Goal: Complete application form

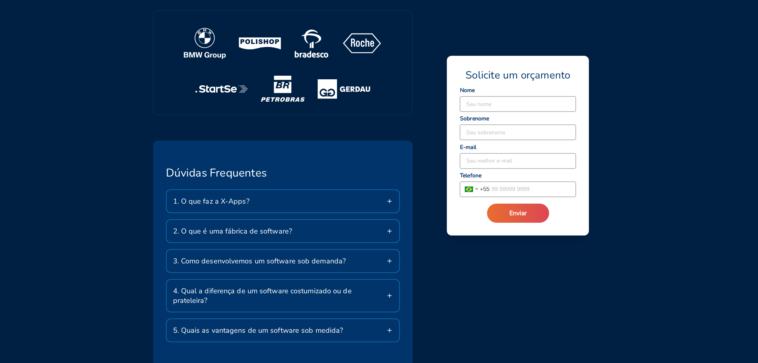
scroll to position [1314, 0]
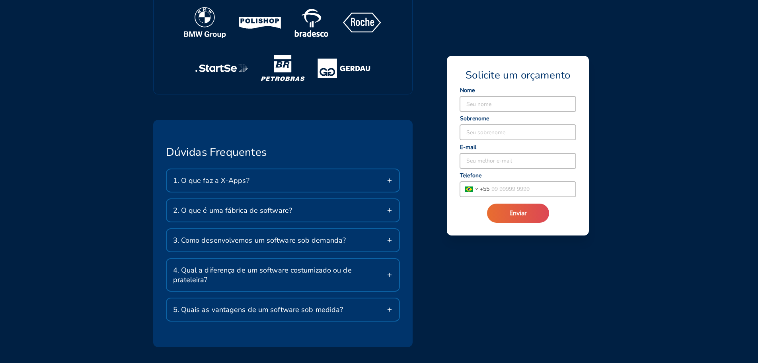
click at [486, 102] on input at bounding box center [518, 103] width 116 height 15
type input "Jefferson"
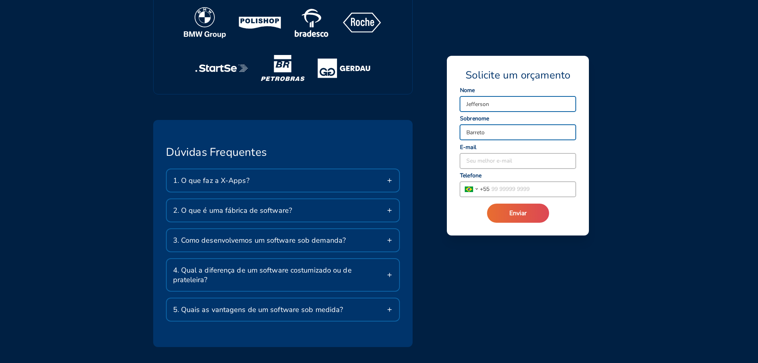
type input "Barreto"
type input "[PERSON_NAME][EMAIL_ADDRESS][DOMAIN_NAME]"
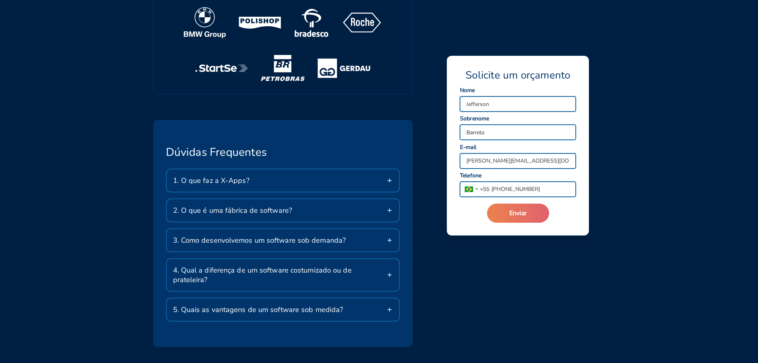
type input "[PHONE_NUMBER]"
click at [520, 211] on span "Enviar" at bounding box center [519, 213] width 18 height 9
click at [528, 187] on input "[PHONE_NUMBER]" at bounding box center [533, 189] width 86 height 15
click at [511, 188] on input "[PHONE_NUMBER]" at bounding box center [533, 189] width 86 height 15
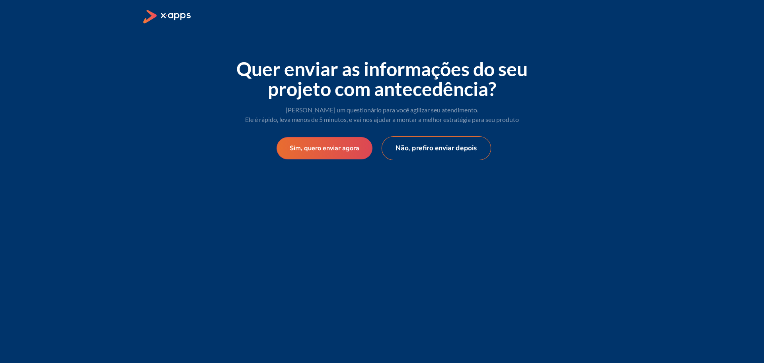
click at [435, 145] on button "Não, prefiro enviar depois" at bounding box center [437, 148] width 110 height 24
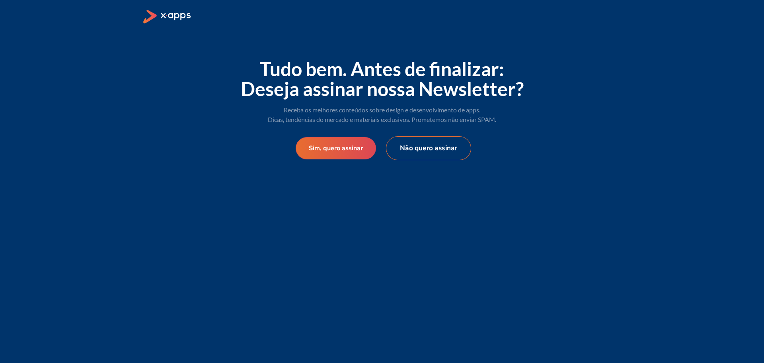
click at [422, 152] on button "Não quero assinar" at bounding box center [428, 148] width 85 height 24
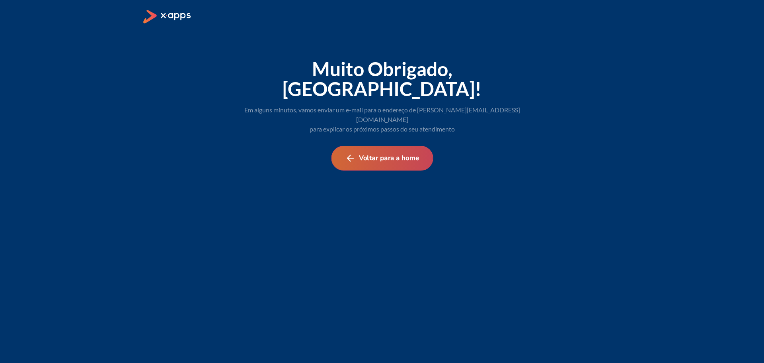
click at [383, 146] on button "Voltar para a home" at bounding box center [382, 158] width 102 height 25
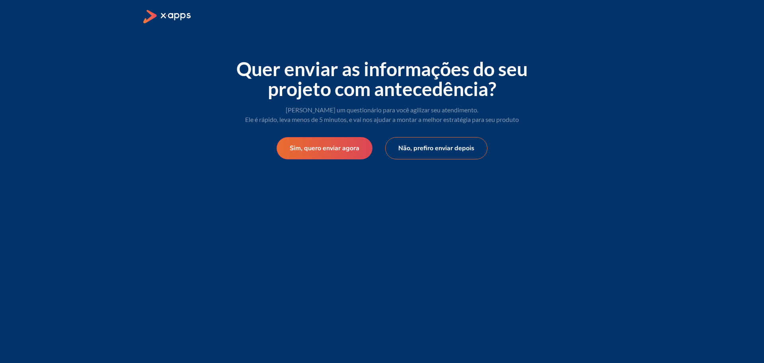
select select "BR"
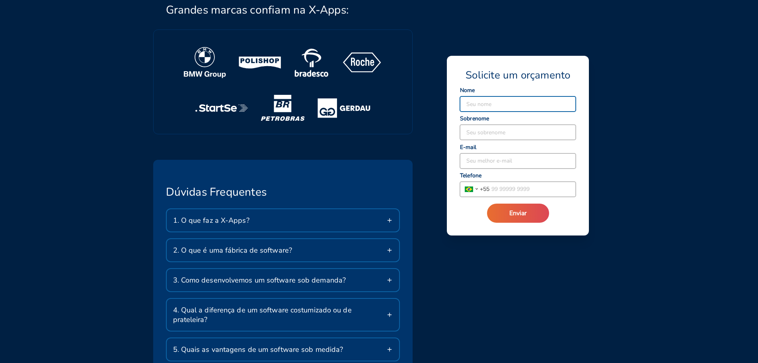
scroll to position [1303, 0]
